Goal: Obtain resource: Obtain resource

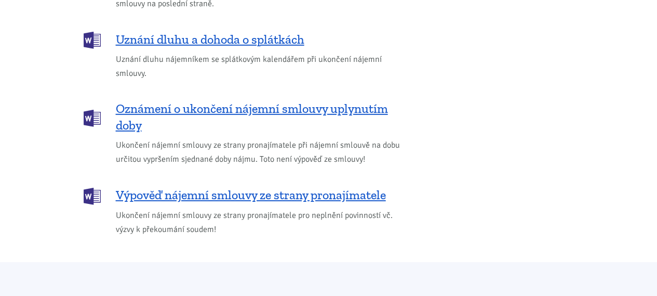
scroll to position [1541, 0]
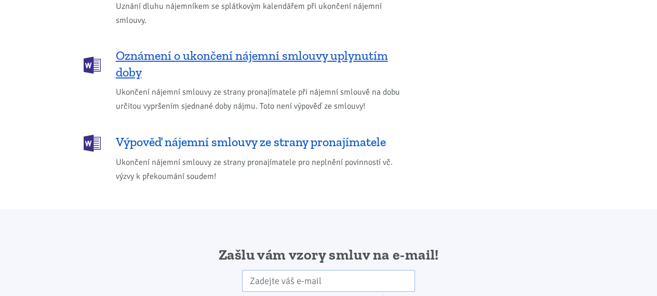
click at [206, 134] on span "Výpověď nájemní smlouvy ze strany pronajímatele" at bounding box center [251, 142] width 270 height 17
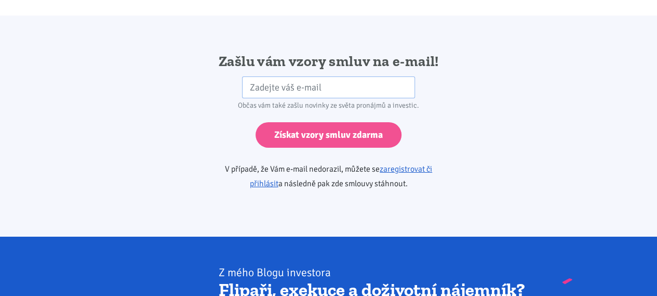
scroll to position [1735, 0]
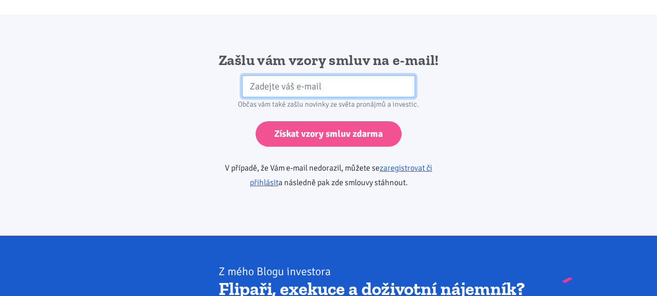
click at [293, 75] on input "email" at bounding box center [328, 86] width 173 height 22
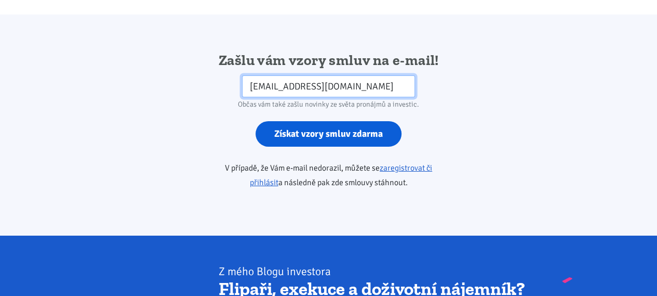
type input "vladislava.indrova@gmail.com"
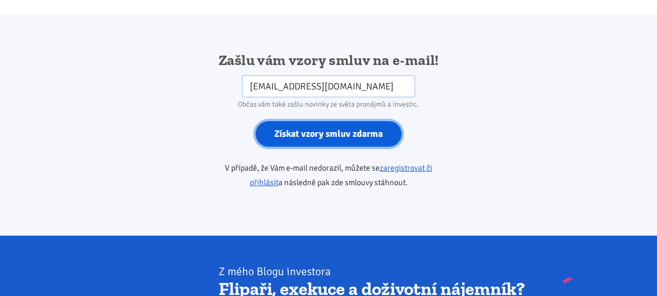
click at [329, 121] on input "Získat vzory smluv zdarma" at bounding box center [329, 133] width 146 height 25
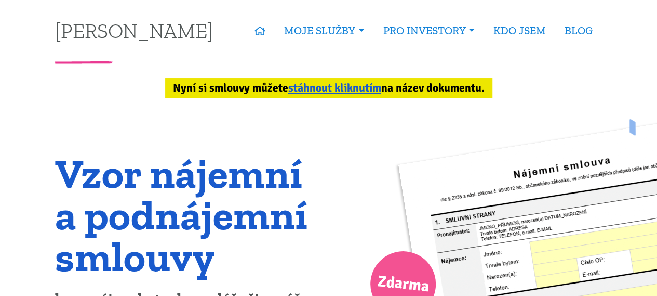
scroll to position [21, 0]
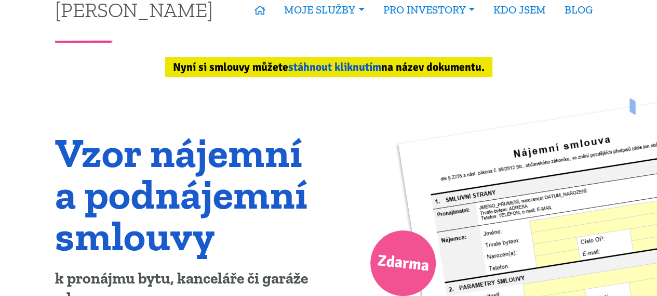
click at [351, 64] on link "stáhnout kliknutím" at bounding box center [334, 67] width 93 height 14
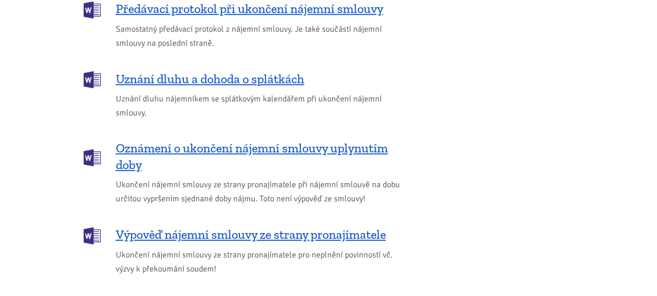
scroll to position [1497, 0]
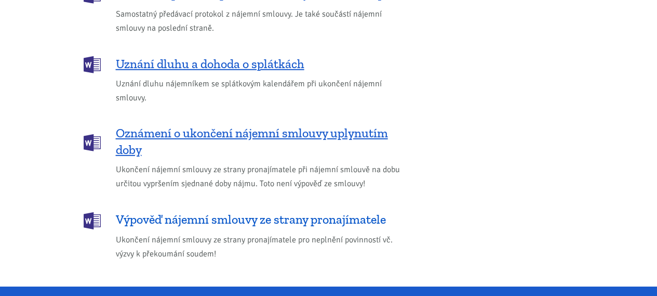
click at [340, 211] on span "Výpověď nájemní smlouvy ze strany pronajímatele" at bounding box center [251, 219] width 270 height 17
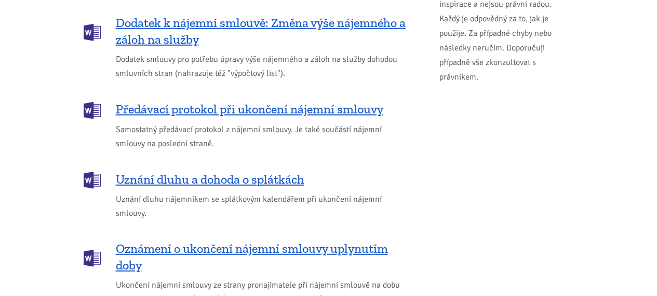
scroll to position [1373, 0]
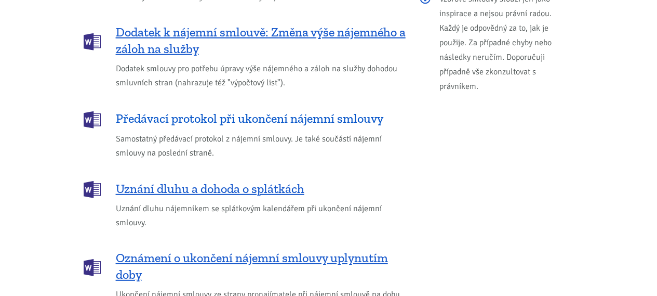
click at [287, 110] on span "Předávací protokol při ukončení nájemní smlouvy" at bounding box center [250, 118] width 268 height 17
click at [162, 110] on span "Předávací protokol při ukončení nájemní smlouvy" at bounding box center [250, 118] width 268 height 17
